Goal: Task Accomplishment & Management: Use online tool/utility

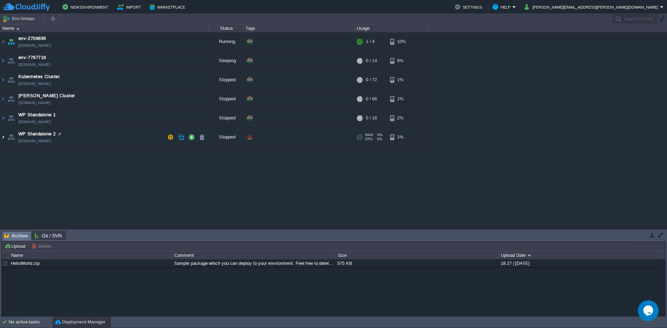
click at [1, 140] on img at bounding box center [3, 137] width 6 height 19
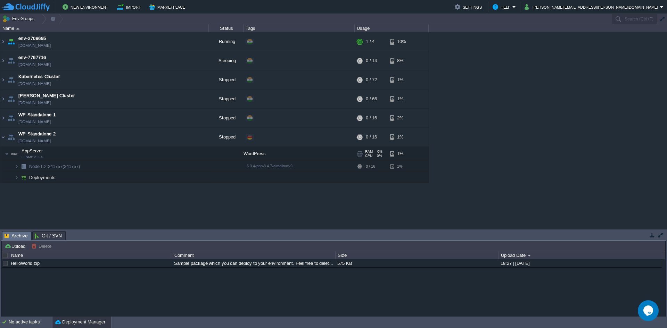
click at [36, 150] on span "AppServer" at bounding box center [32, 151] width 23 height 6
click at [6, 155] on img at bounding box center [7, 154] width 4 height 14
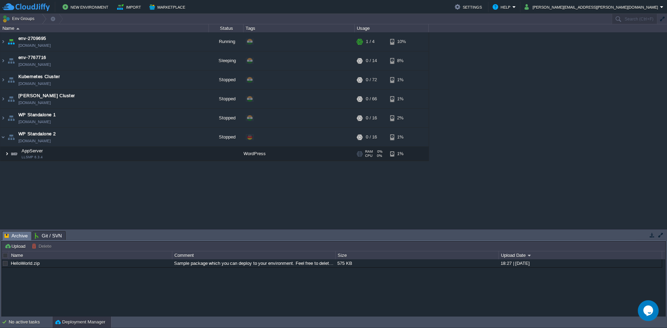
click at [6, 155] on img at bounding box center [7, 154] width 4 height 14
click at [7, 155] on img at bounding box center [7, 154] width 4 height 14
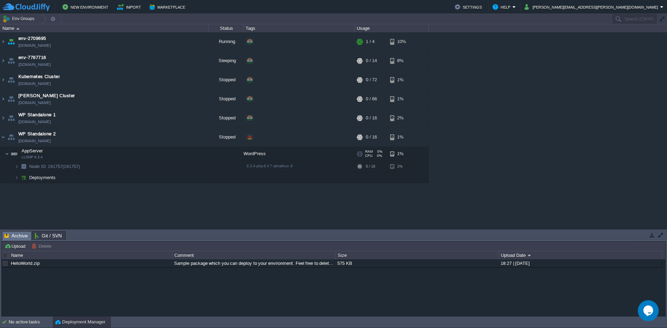
click at [41, 153] on span "AppServer" at bounding box center [32, 151] width 23 height 6
click at [190, 141] on td at bounding box center [191, 137] width 10 height 10
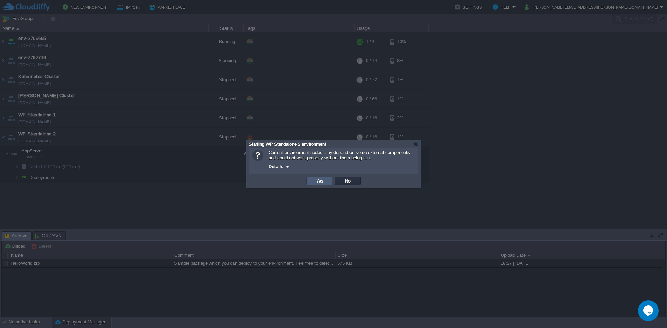
click at [311, 181] on td "Yes" at bounding box center [320, 181] width 26 height 8
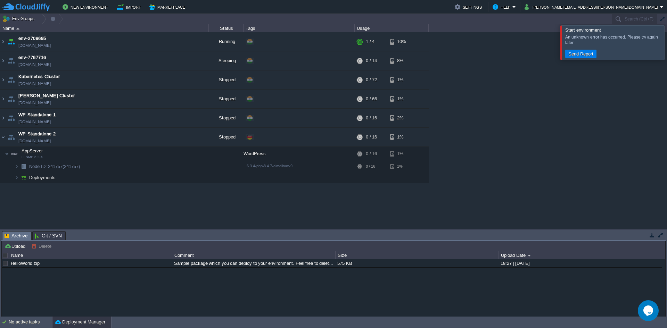
click at [667, 48] on div at bounding box center [676, 42] width 0 height 34
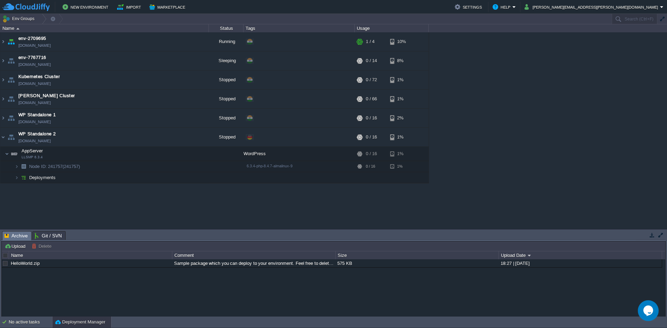
click at [251, 188] on div "env-2709695 [DOMAIN_NAME] Running + Add to Env Group RAM 10% CPU 1% 1 / 4 10% e…" at bounding box center [333, 130] width 667 height 197
click at [1, 154] on span at bounding box center [2, 153] width 5 height 5
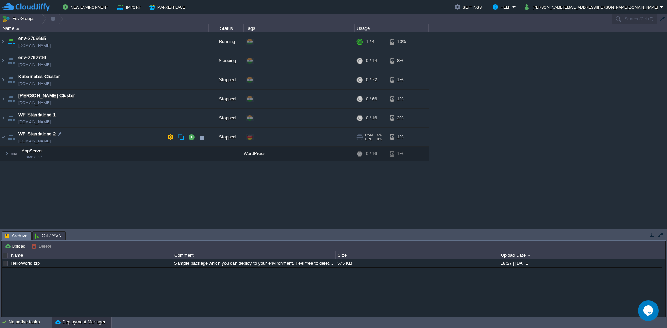
click at [9, 146] on img at bounding box center [11, 137] width 10 height 19
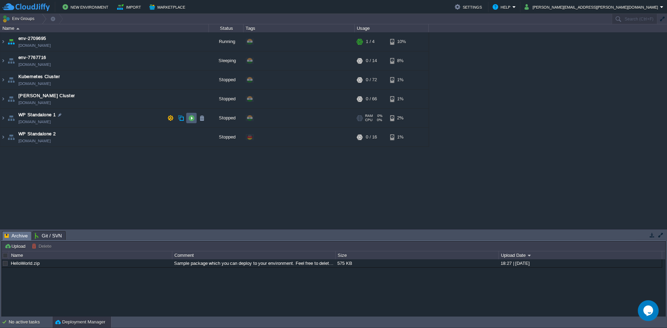
click at [194, 118] on button "button" at bounding box center [191, 118] width 6 height 6
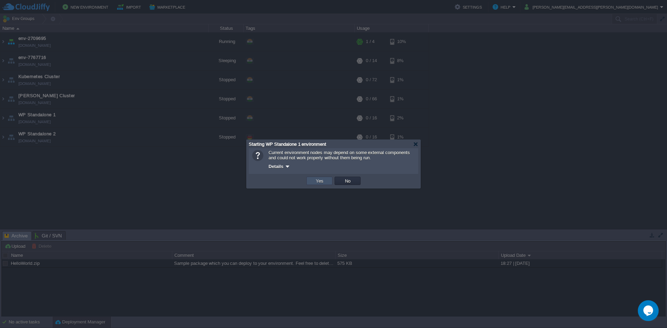
click at [322, 180] on button "Yes" at bounding box center [320, 181] width 12 height 6
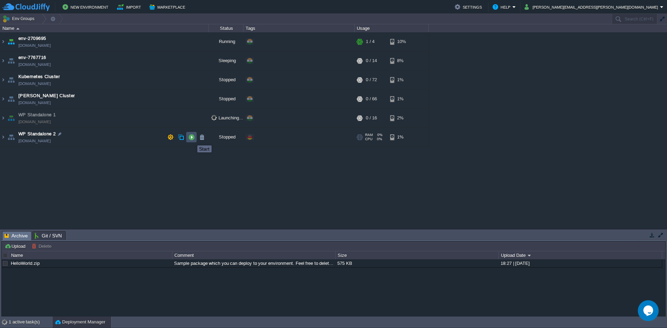
click at [192, 139] on button "button" at bounding box center [191, 137] width 6 height 6
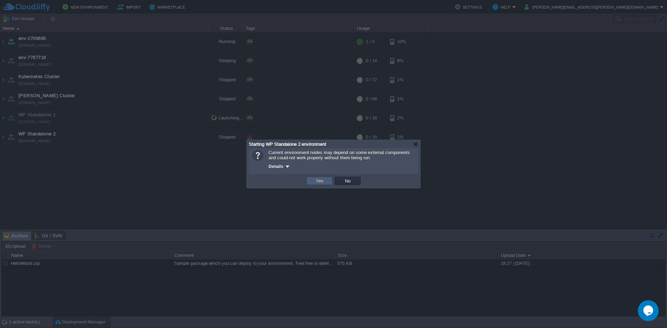
click at [326, 184] on td "Yes" at bounding box center [320, 181] width 26 height 8
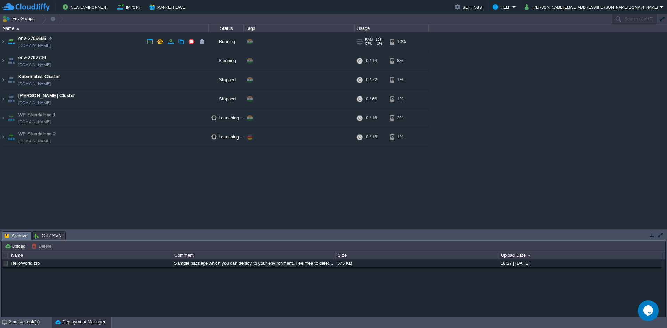
click at [7, 44] on img at bounding box center [11, 41] width 10 height 19
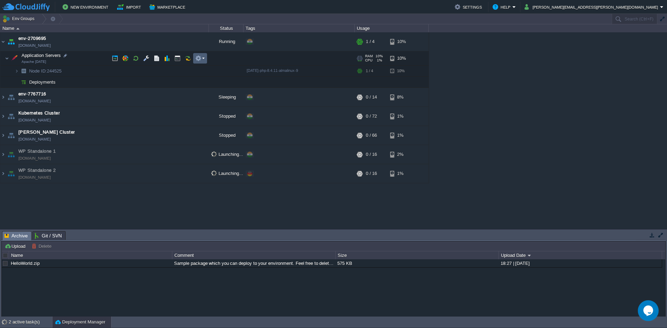
click at [200, 58] on button "button" at bounding box center [198, 58] width 6 height 6
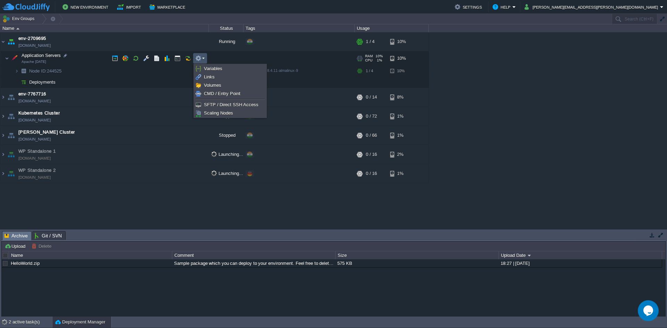
click at [202, 58] on em at bounding box center [199, 58] width 9 height 6
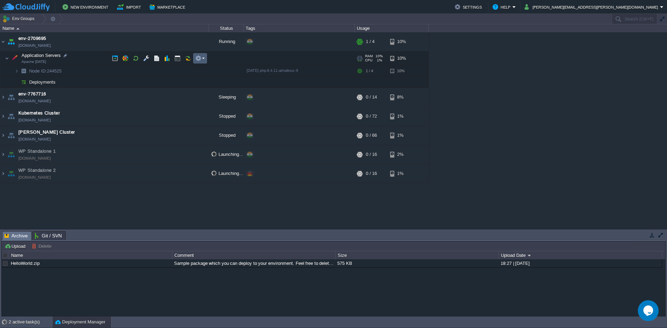
click at [202, 58] on em at bounding box center [199, 58] width 9 height 6
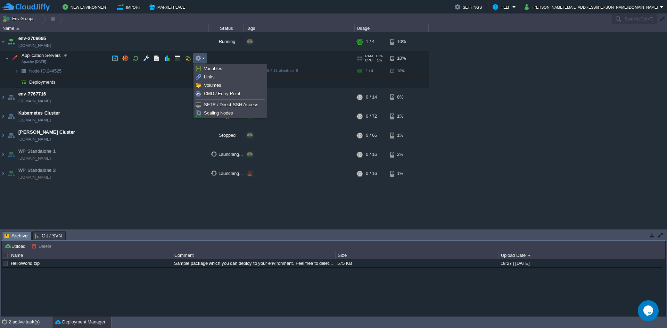
click at [202, 58] on em at bounding box center [199, 58] width 9 height 6
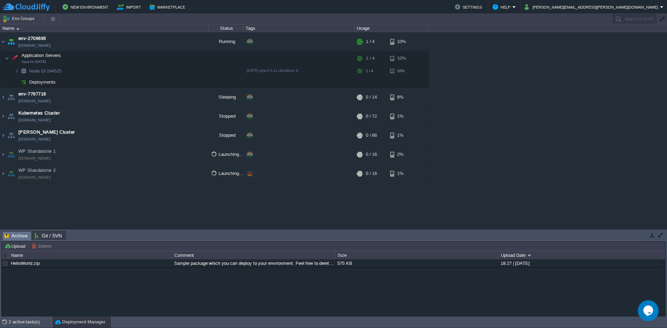
click at [151, 204] on div "env-2709695 [DOMAIN_NAME] Running + Add to Env Group RAM 10% CPU 1% 1 / 4 10% A…" at bounding box center [333, 130] width 667 height 197
click at [3, 136] on img at bounding box center [3, 135] width 6 height 19
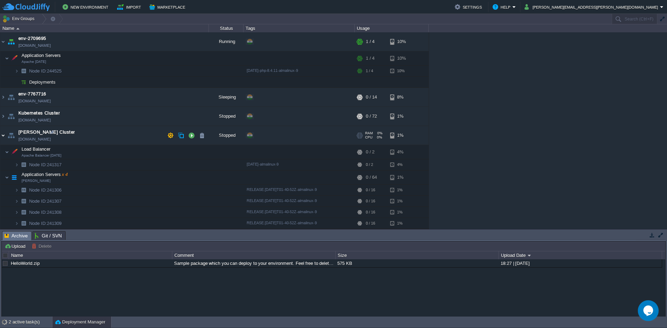
click at [3, 136] on img at bounding box center [3, 135] width 6 height 19
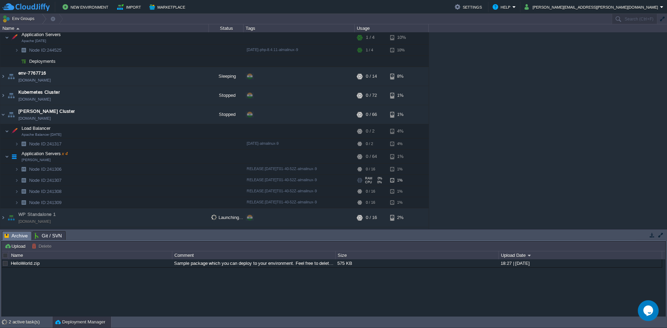
scroll to position [38, 0]
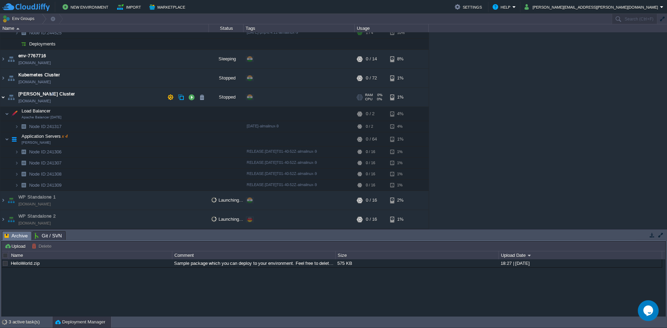
click at [2, 98] on img at bounding box center [3, 97] width 6 height 19
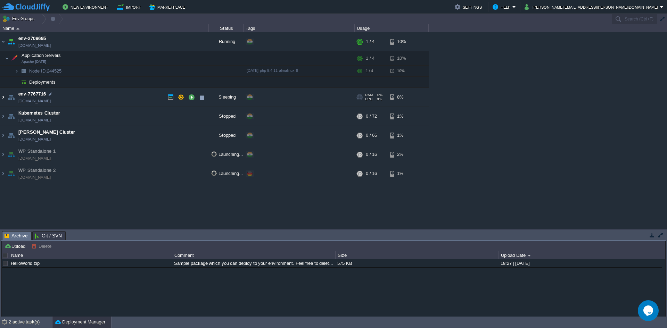
click at [3, 98] on img at bounding box center [3, 97] width 6 height 19
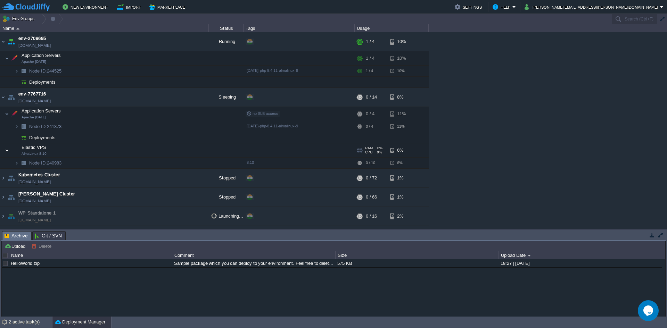
click at [6, 147] on img at bounding box center [7, 151] width 4 height 14
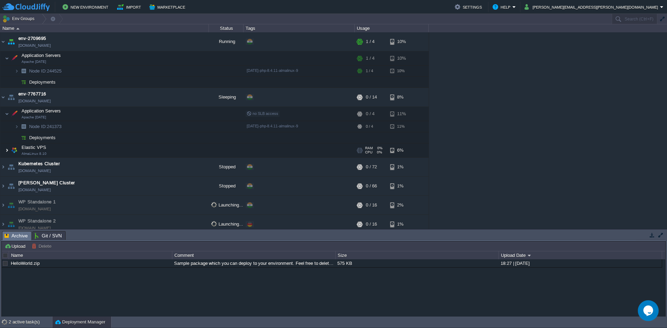
click at [6, 147] on img at bounding box center [7, 151] width 4 height 14
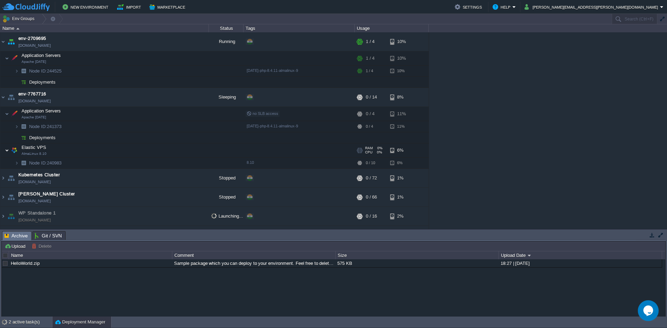
drag, startPoint x: 5, startPoint y: 148, endPoint x: 6, endPoint y: 132, distance: 16.7
click at [5, 148] on img at bounding box center [7, 151] width 4 height 14
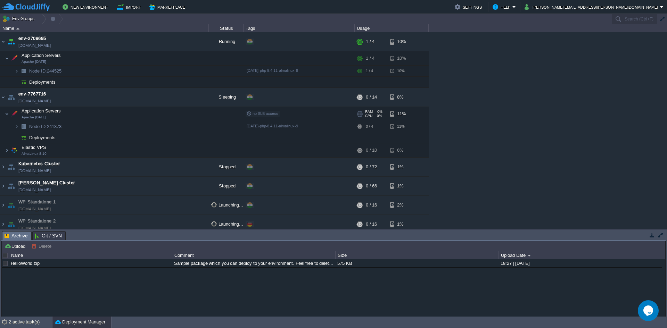
click at [10, 116] on img at bounding box center [14, 114] width 10 height 14
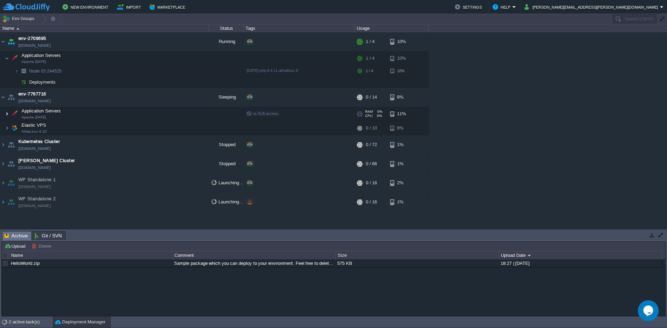
click at [9, 115] on img at bounding box center [7, 114] width 4 height 14
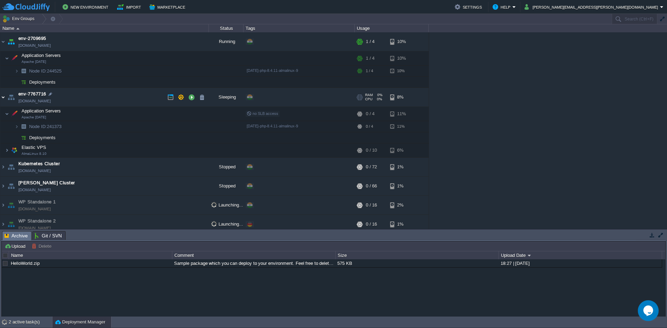
click at [0, 95] on img at bounding box center [3, 97] width 6 height 19
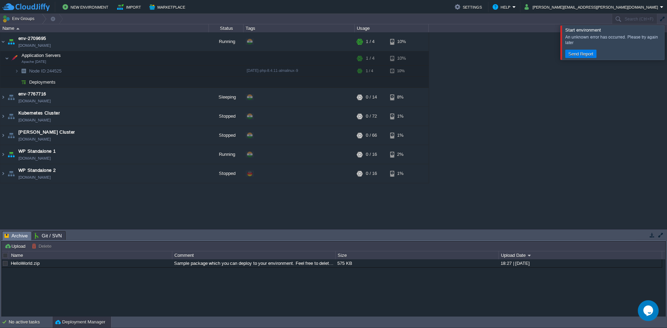
click at [0, 155] on table "env-2709695 [DOMAIN_NAME] Running + Add to Env Group RAM 10% CPU 1% 1 / 4 10% A…" at bounding box center [214, 107] width 429 height 151
click at [3, 157] on img at bounding box center [3, 154] width 6 height 19
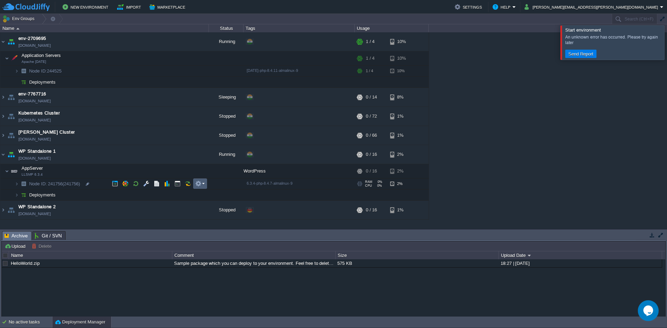
click at [202, 184] on em at bounding box center [199, 184] width 9 height 6
click at [201, 182] on button "button" at bounding box center [198, 184] width 6 height 6
click at [203, 184] on em at bounding box center [199, 184] width 9 height 6
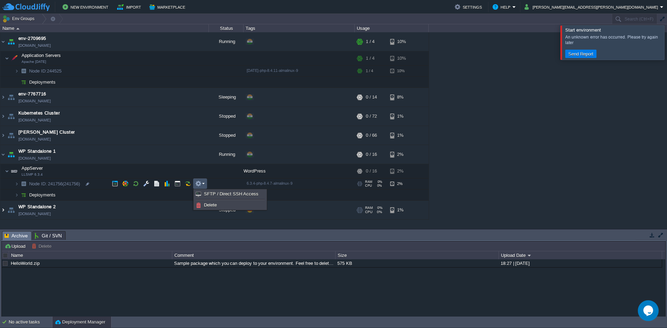
click at [3, 211] on img at bounding box center [3, 210] width 6 height 19
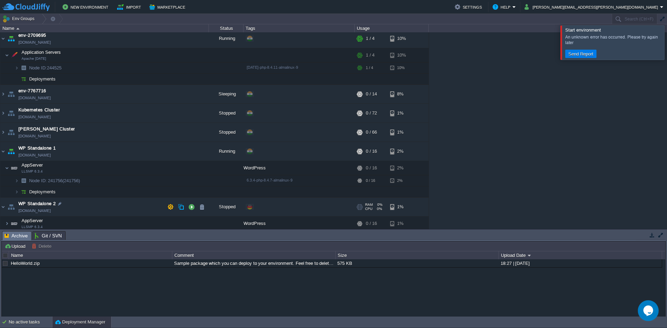
scroll to position [5, 0]
click at [170, 223] on td "AppServer LLSMP 6.3.4" at bounding box center [104, 222] width 209 height 14
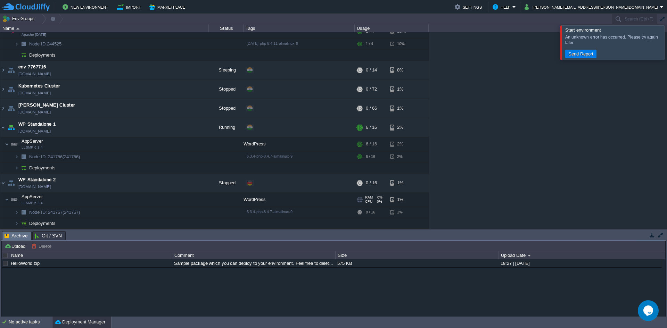
click at [47, 200] on td "AppServer LLSMP 6.3.4" at bounding box center [104, 200] width 209 height 14
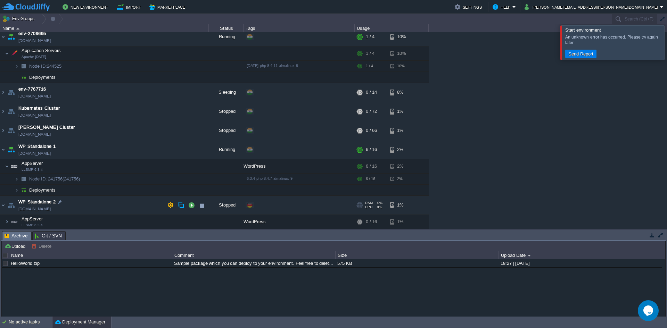
scroll to position [5, 0]
click at [667, 46] on div at bounding box center [676, 42] width 0 height 34
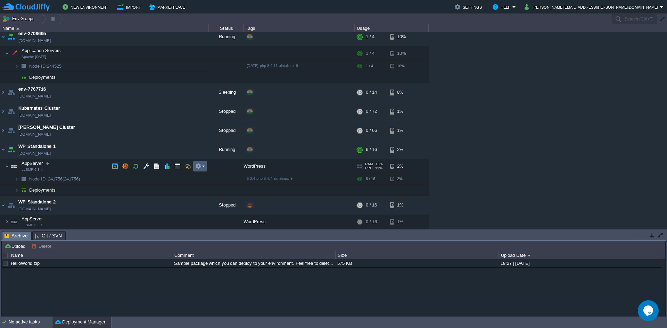
click at [194, 166] on td at bounding box center [200, 166] width 14 height 10
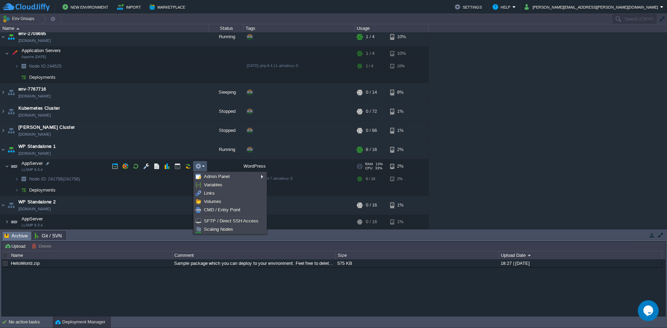
click at [204, 166] on em at bounding box center [199, 166] width 9 height 6
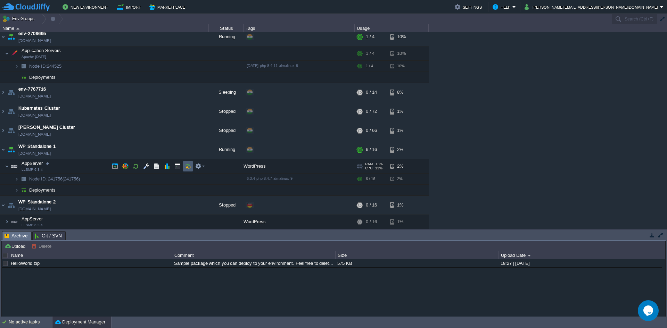
click at [187, 168] on button "button" at bounding box center [188, 166] width 6 height 6
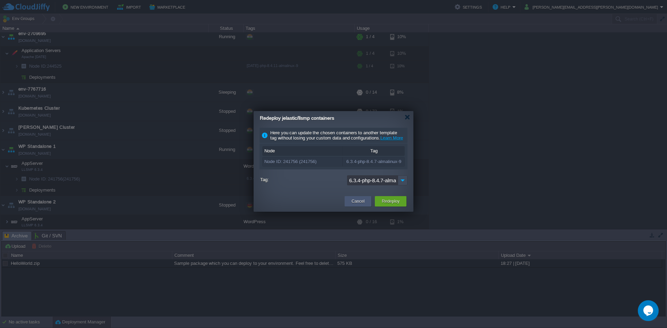
click at [350, 207] on div "Cancel" at bounding box center [358, 201] width 16 height 10
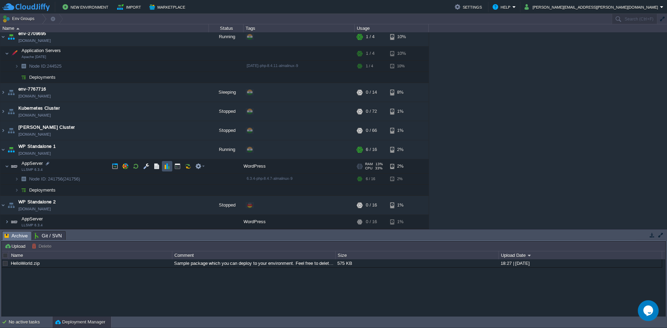
click at [166, 170] on td at bounding box center [167, 166] width 10 height 10
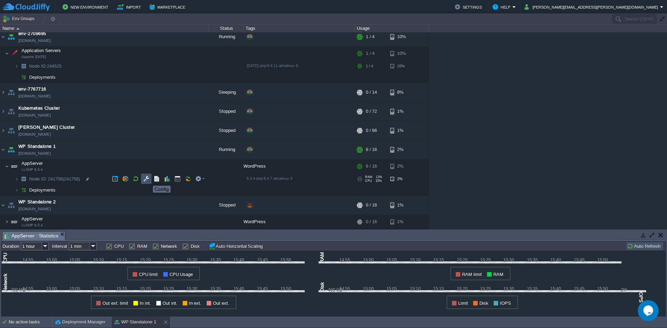
click at [148, 180] on button "button" at bounding box center [146, 179] width 6 height 6
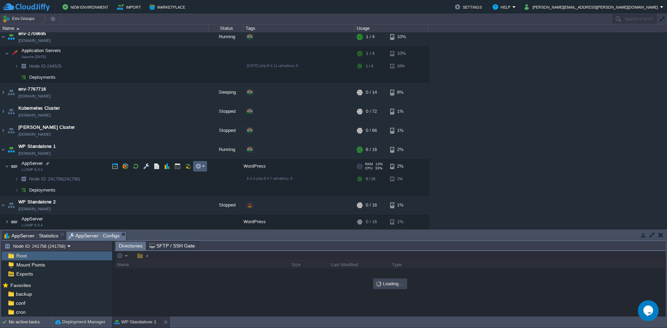
click at [206, 167] on td at bounding box center [200, 166] width 14 height 10
click at [202, 167] on em at bounding box center [199, 166] width 9 height 6
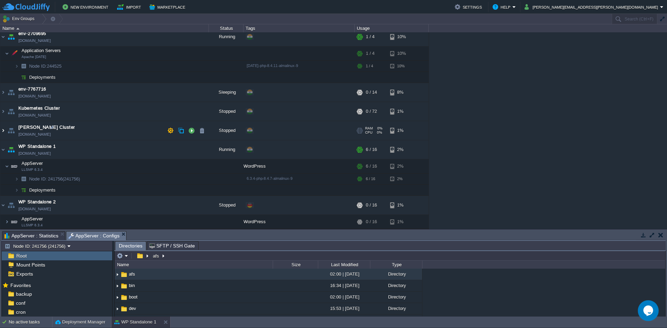
click at [4, 130] on img at bounding box center [3, 130] width 6 height 19
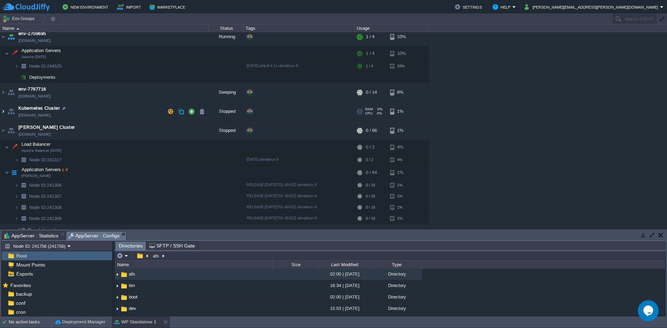
click at [2, 113] on img at bounding box center [3, 111] width 6 height 19
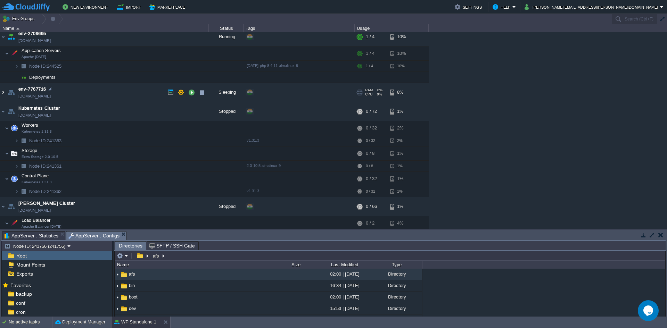
click at [2, 92] on img at bounding box center [3, 92] width 6 height 19
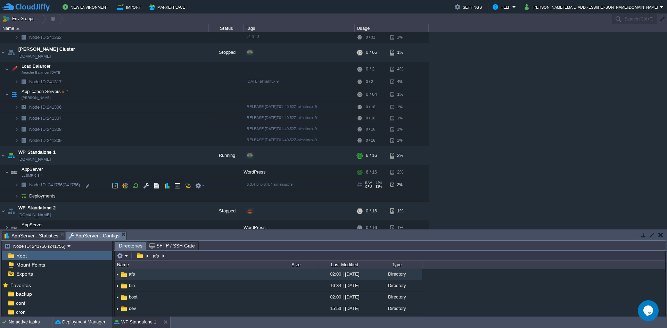
scroll to position [216, 0]
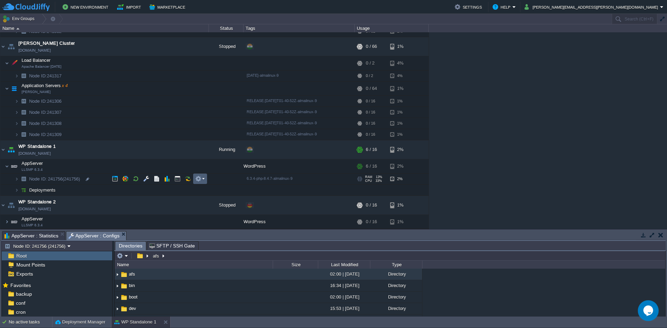
click at [205, 180] on td at bounding box center [200, 179] width 14 height 10
click at [124, 201] on td "WP Standalone 2 [DOMAIN_NAME]" at bounding box center [104, 205] width 209 height 19
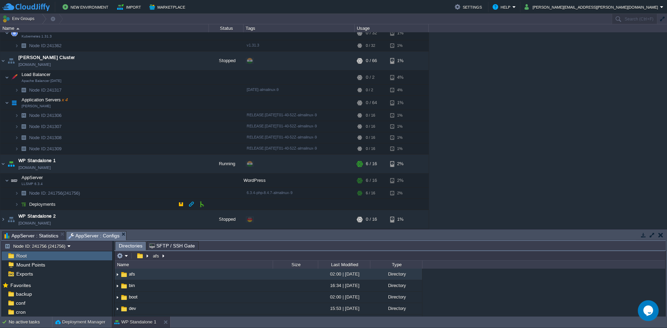
scroll to position [202, 0]
click at [6, 221] on img at bounding box center [11, 219] width 10 height 19
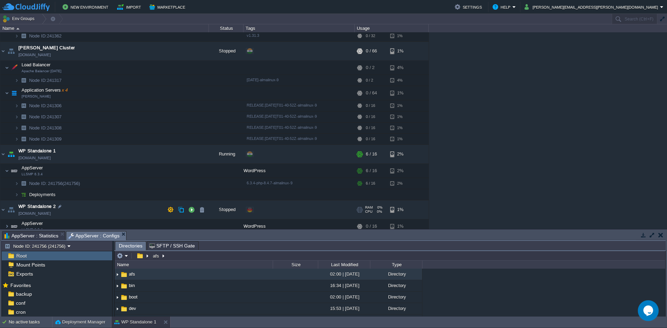
scroll to position [216, 0]
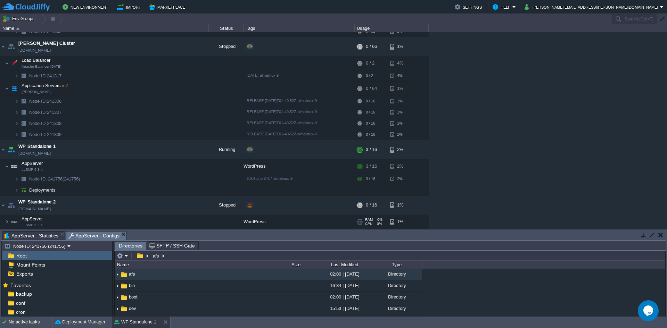
click at [10, 225] on img at bounding box center [14, 222] width 10 height 14
click at [3, 226] on td "AppServer LLSMP 6.3.4" at bounding box center [104, 222] width 209 height 14
click at [5, 225] on img at bounding box center [7, 222] width 4 height 14
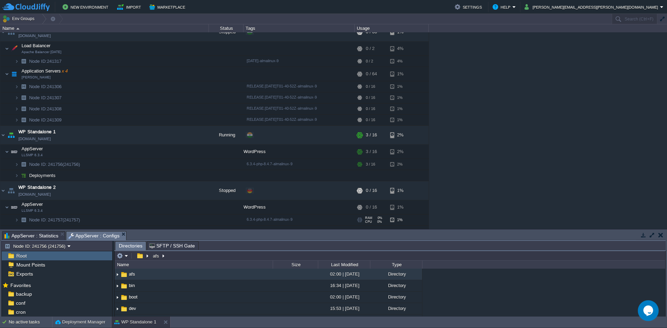
scroll to position [238, 0]
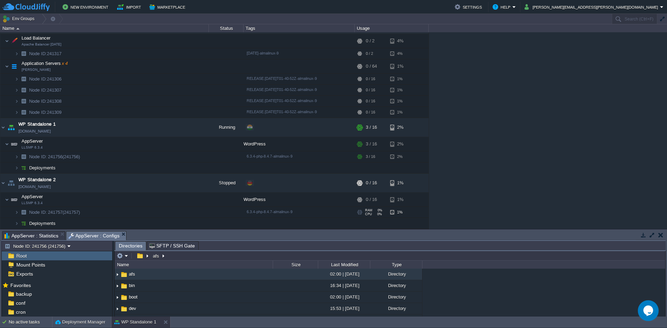
click at [108, 211] on td "Node ID: 241757 (241757)" at bounding box center [104, 212] width 209 height 11
